Goal: Transaction & Acquisition: Purchase product/service

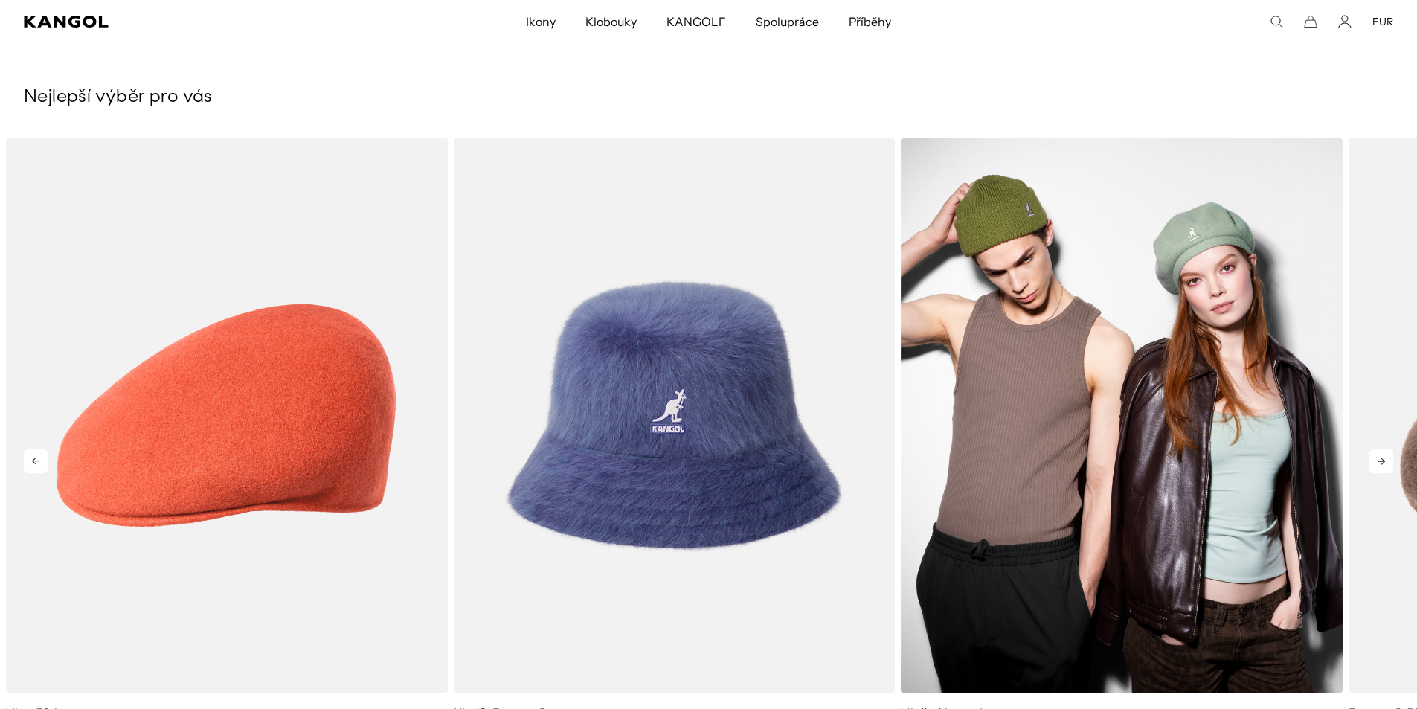
scroll to position [0, 307]
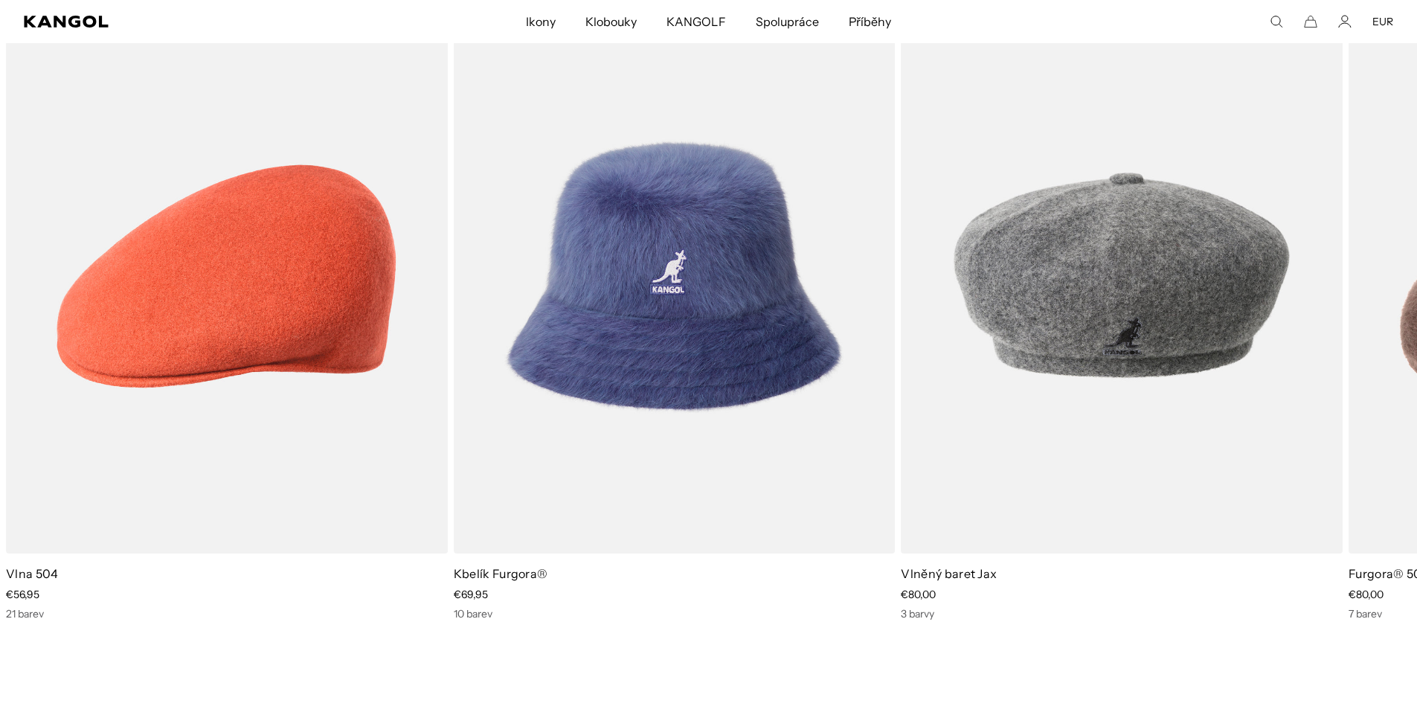
click at [1269, 23] on div "Hledat zde EUR USD EUR" at bounding box center [1230, 21] width 325 height 13
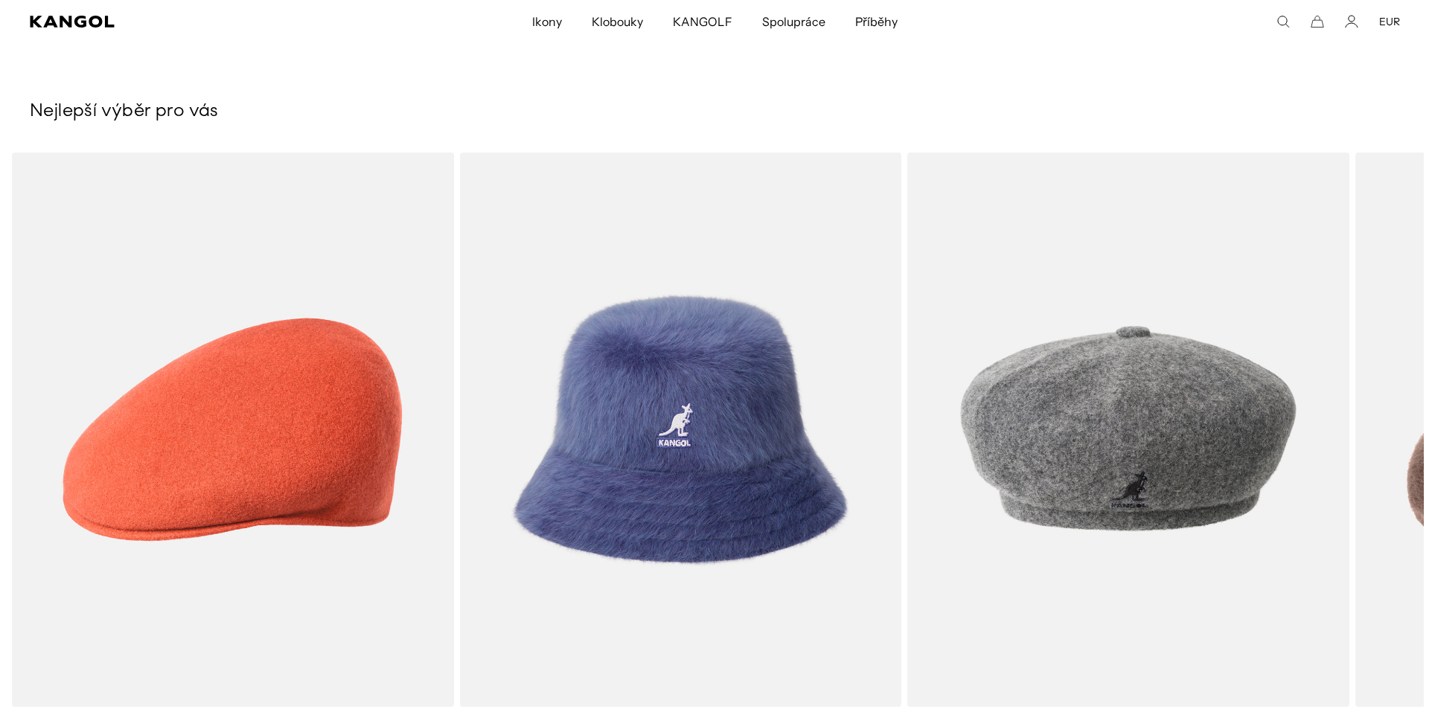
scroll to position [0, 0]
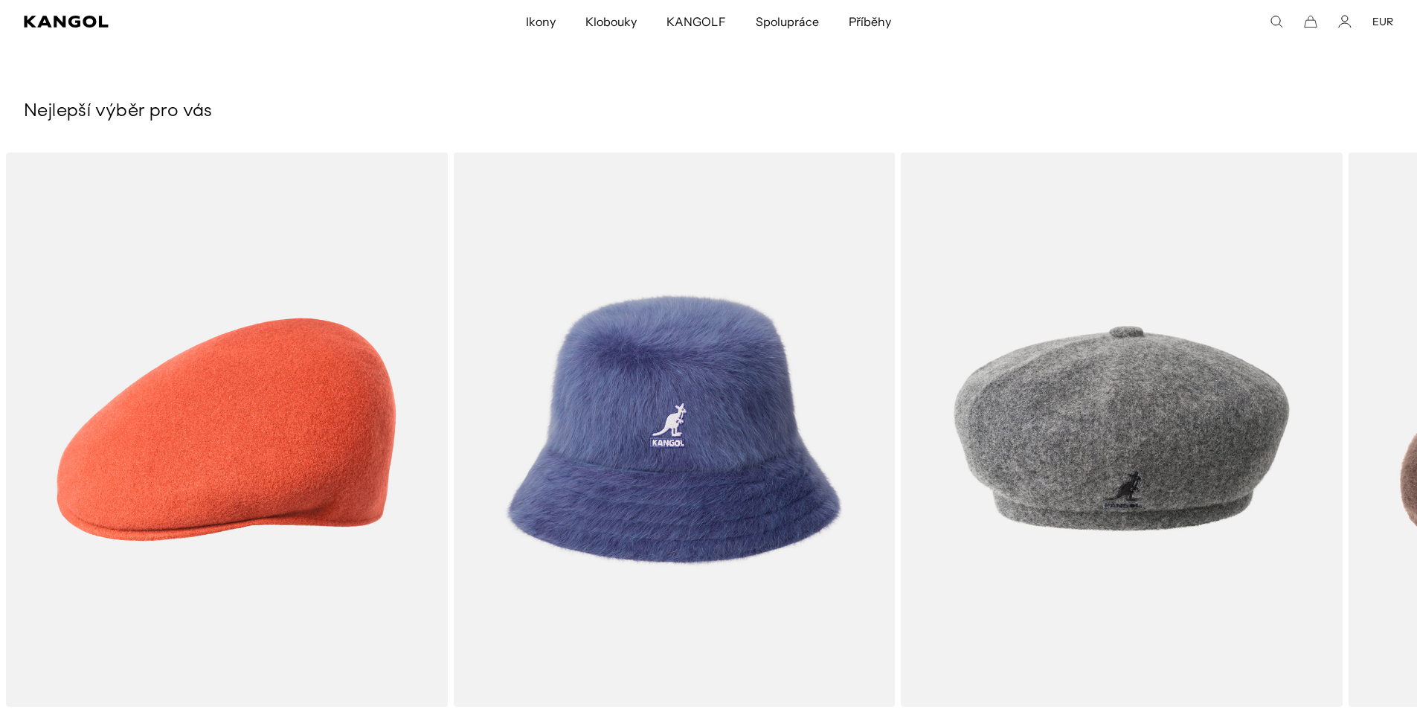
click at [1273, 23] on use "Hledat zde" at bounding box center [1277, 21] width 11 height 11
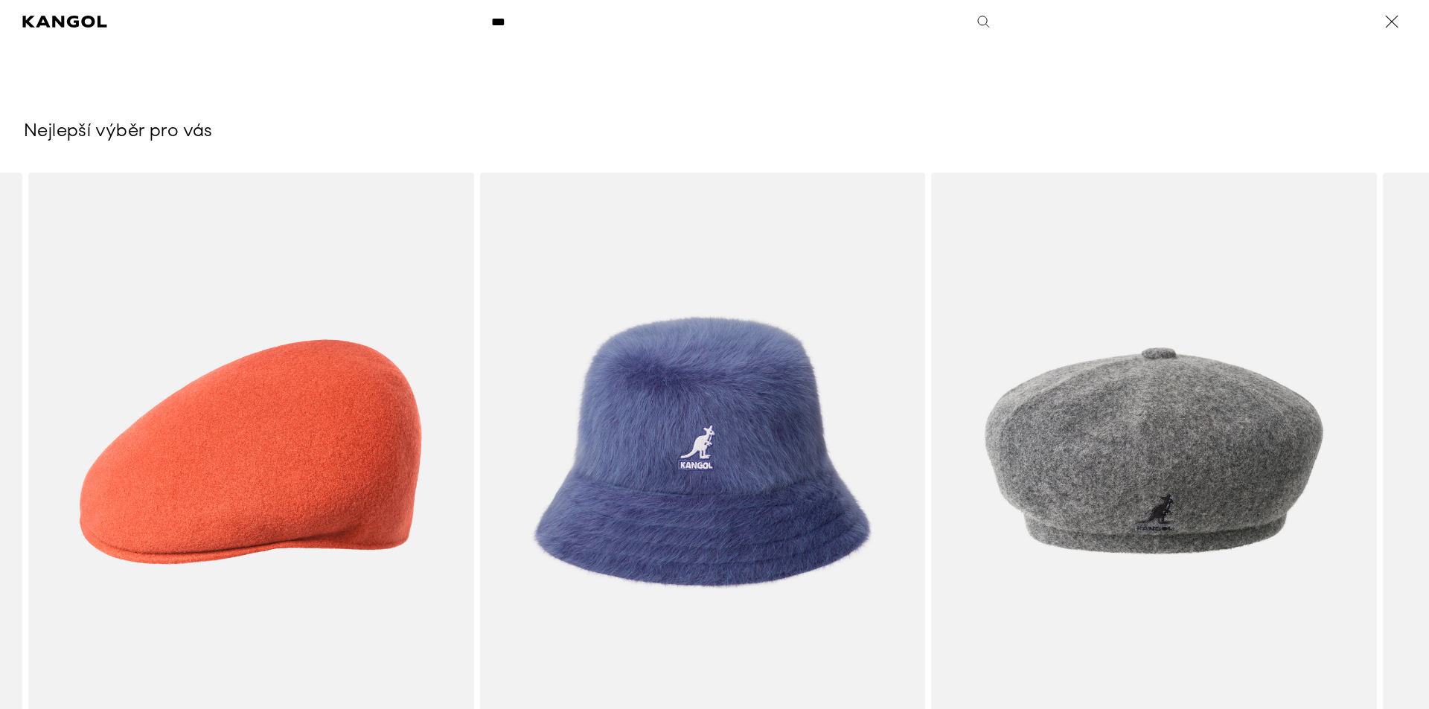
scroll to position [0, 307]
type input "*****"
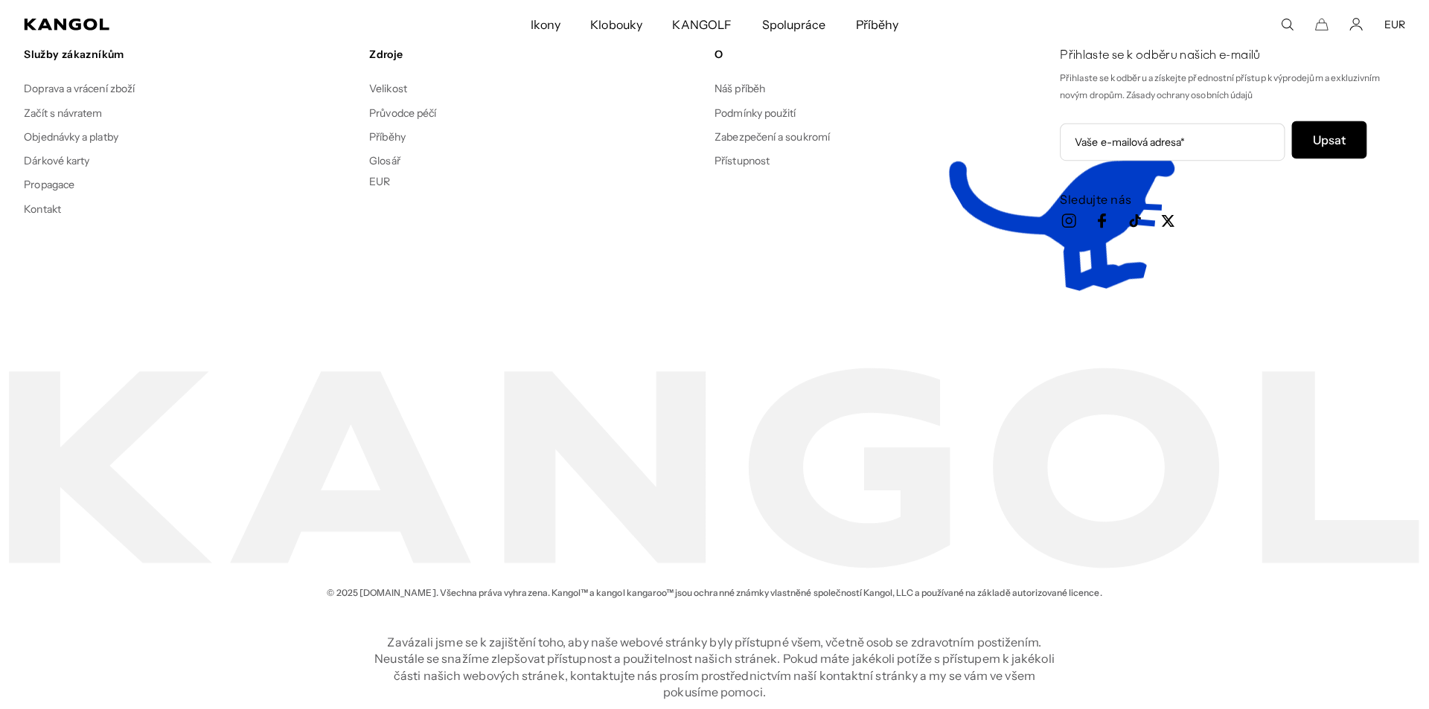
scroll to position [0, 307]
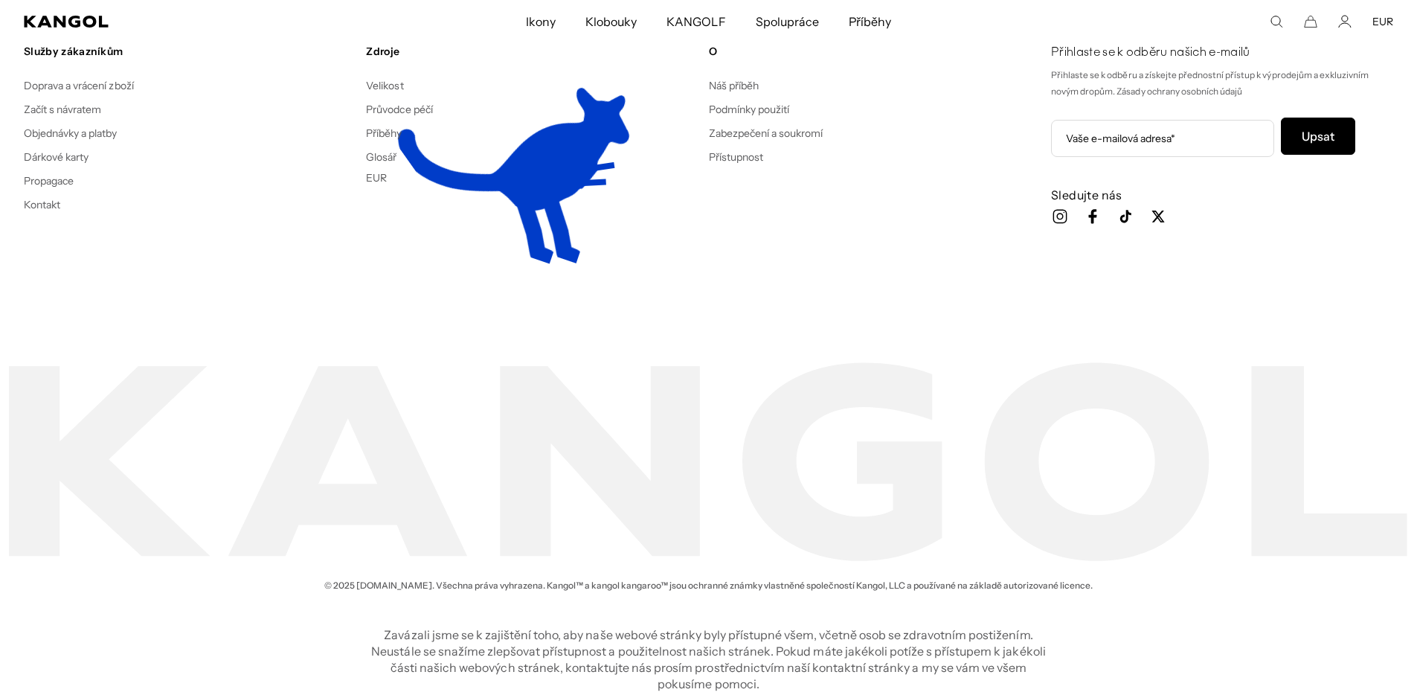
click at [1278, 21] on icon "Hledat zde" at bounding box center [1276, 21] width 13 height 13
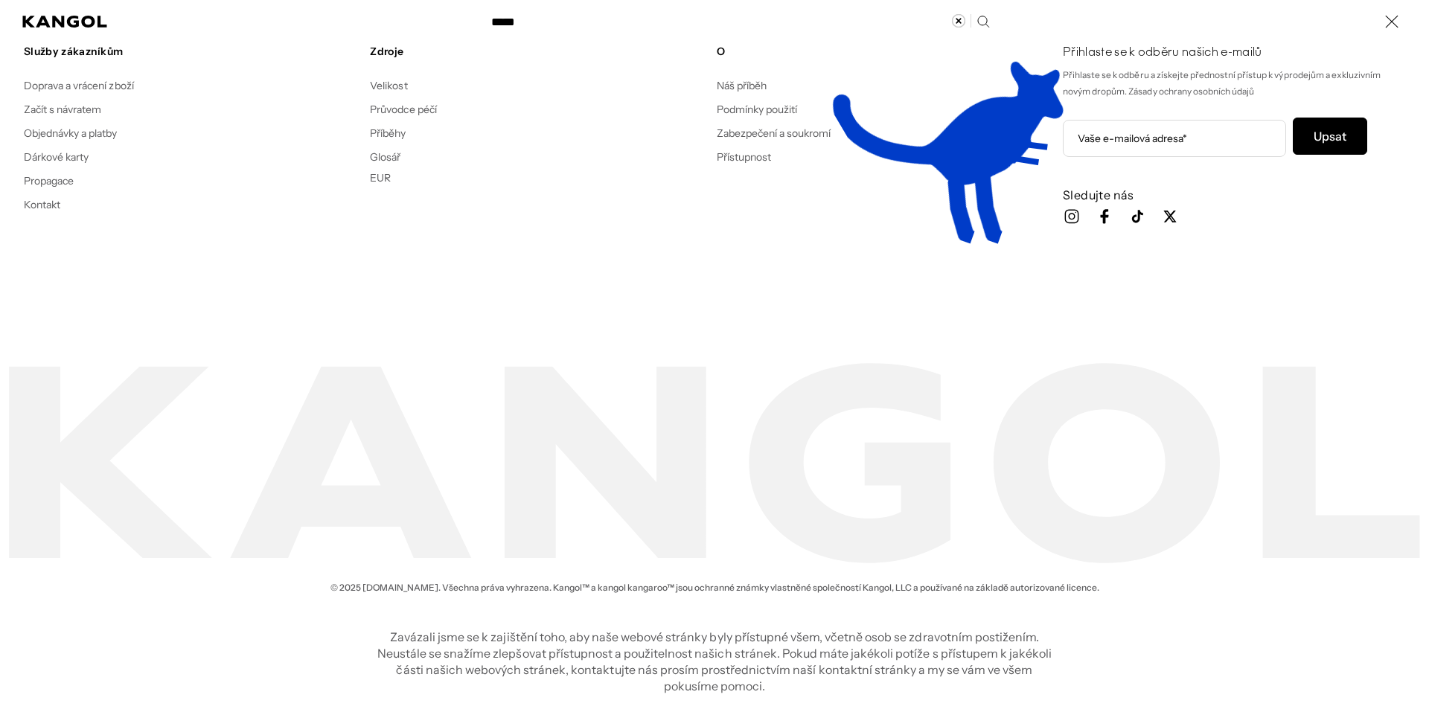
scroll to position [0, 0]
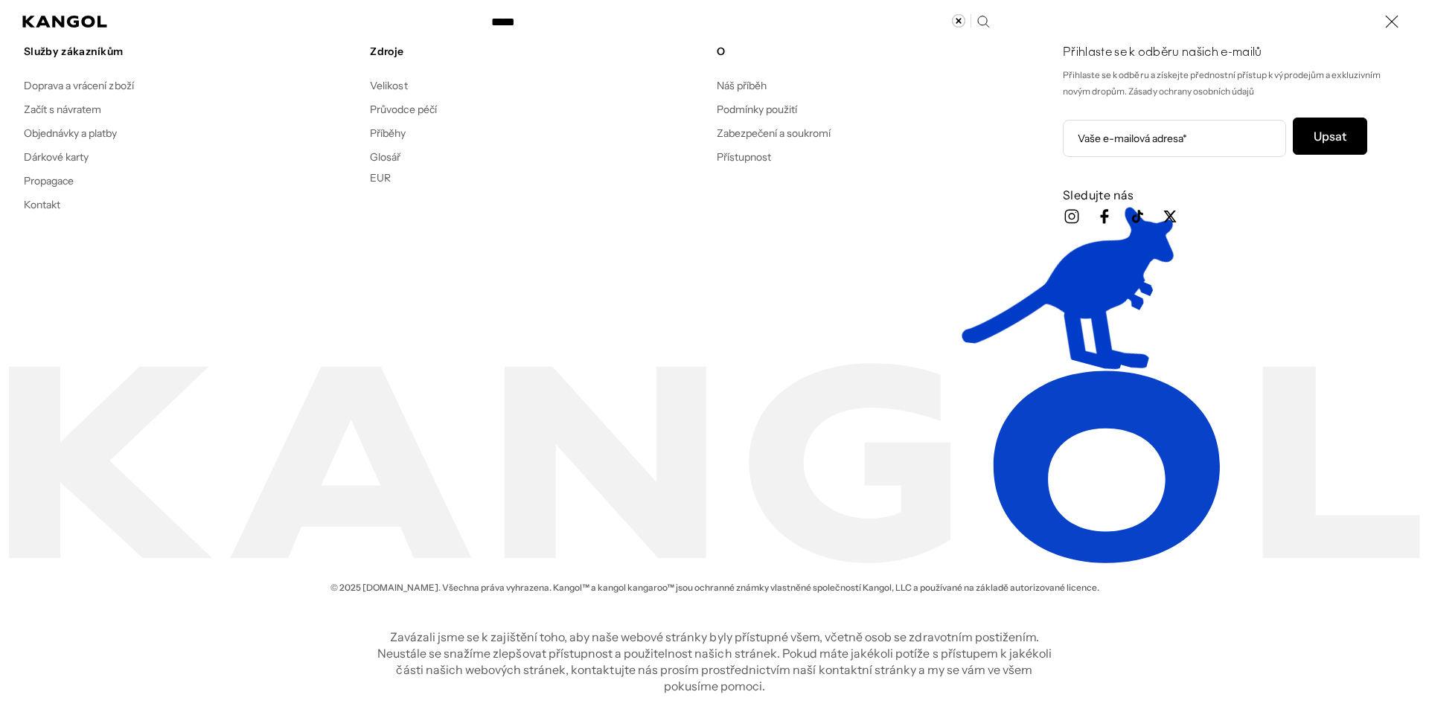
click at [984, 16] on input "*****" at bounding box center [739, 21] width 514 height 37
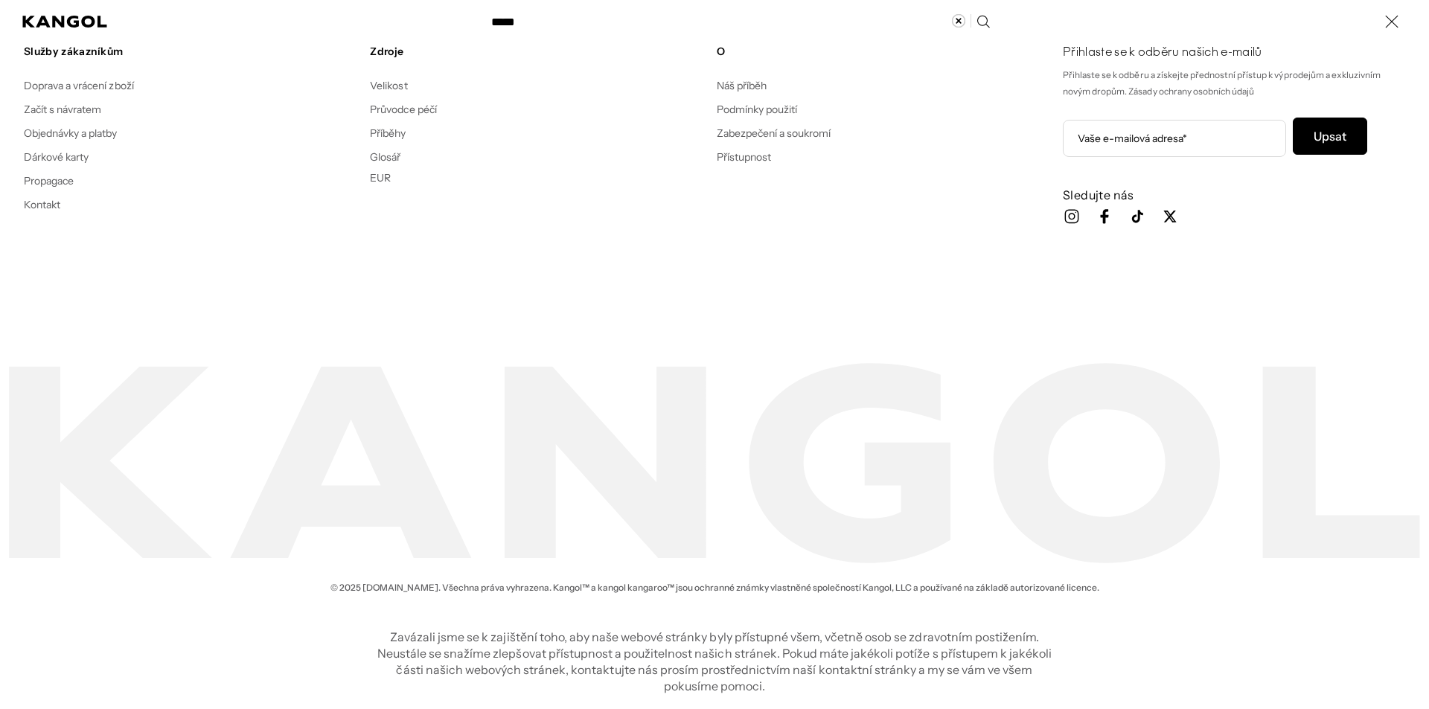
click at [978, 19] on icon "Hledat zde" at bounding box center [982, 21] width 14 height 14
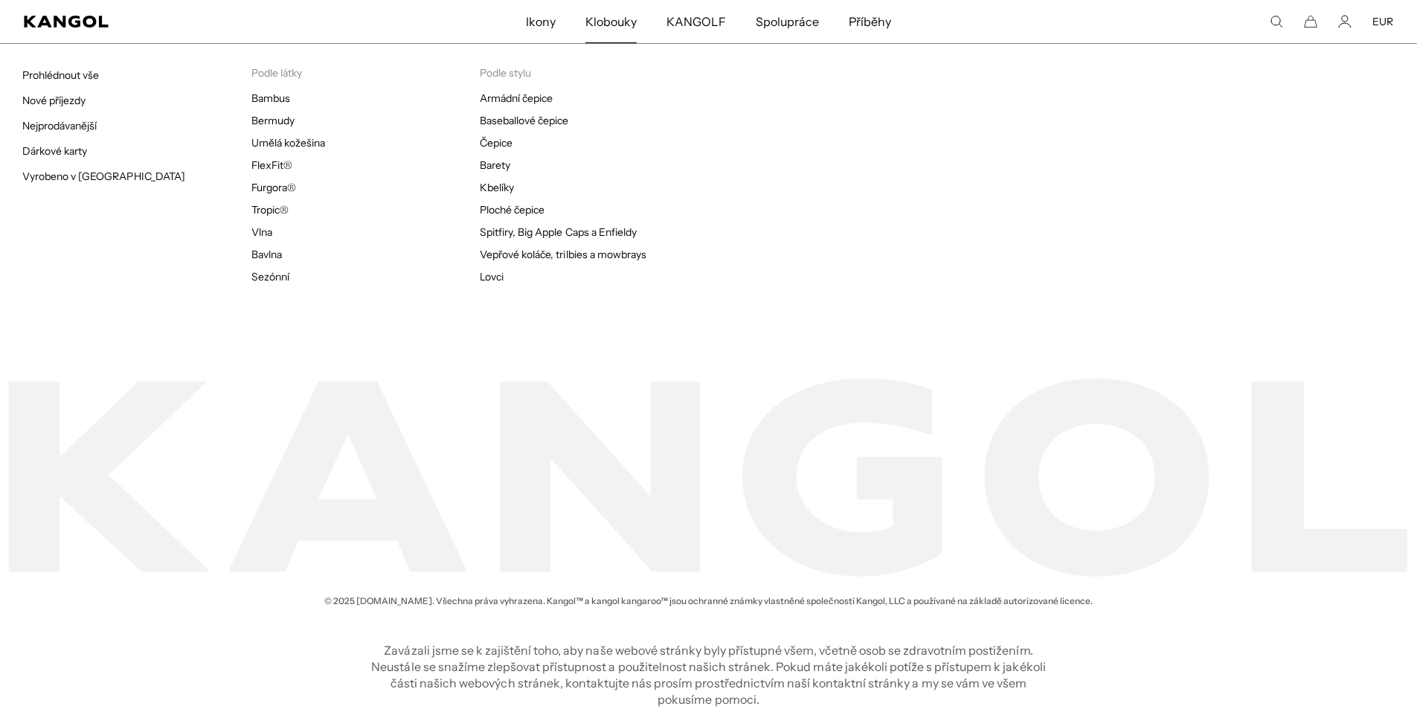
scroll to position [3765, 0]
